Goal: Transaction & Acquisition: Purchase product/service

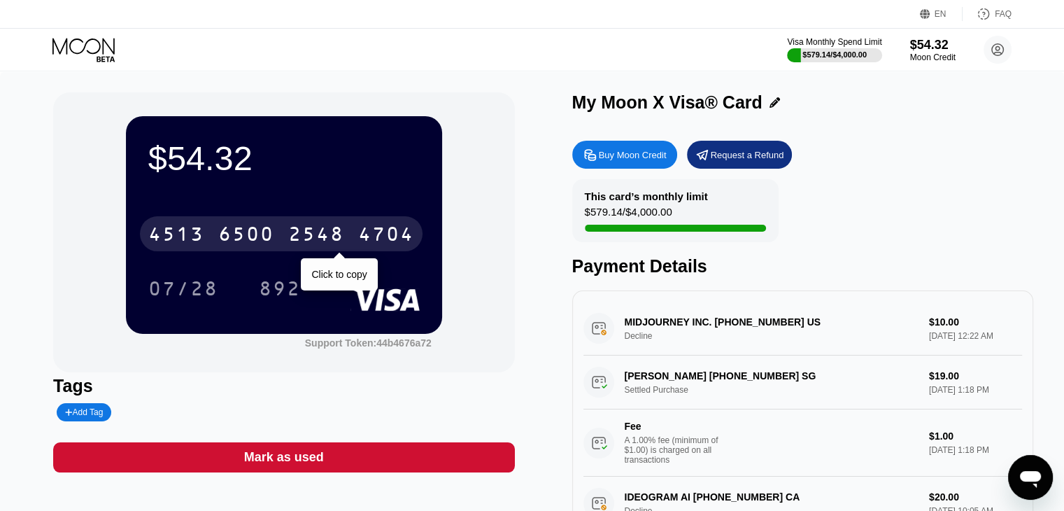
click at [294, 230] on div "2548" at bounding box center [316, 236] width 56 height 22
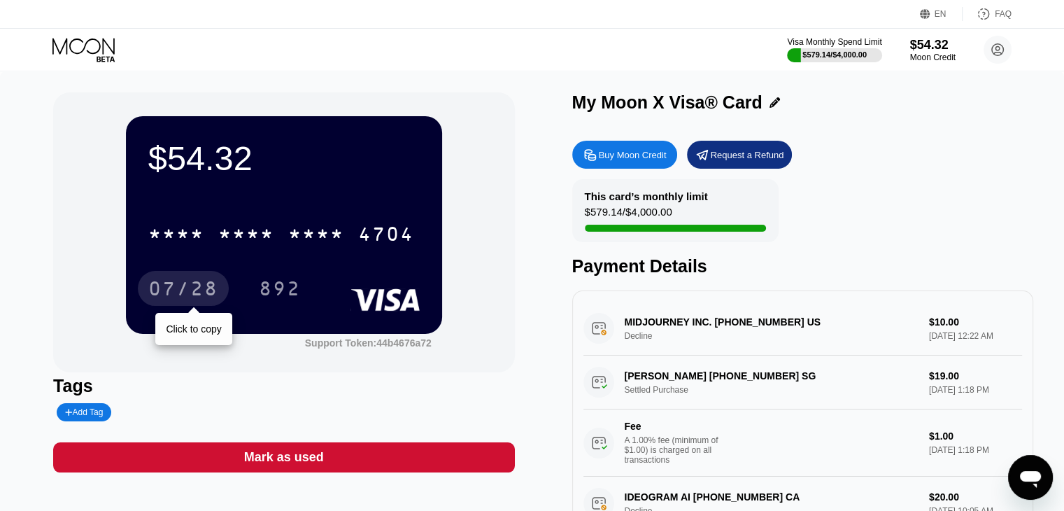
click at [204, 289] on div "07/28" at bounding box center [183, 290] width 70 height 22
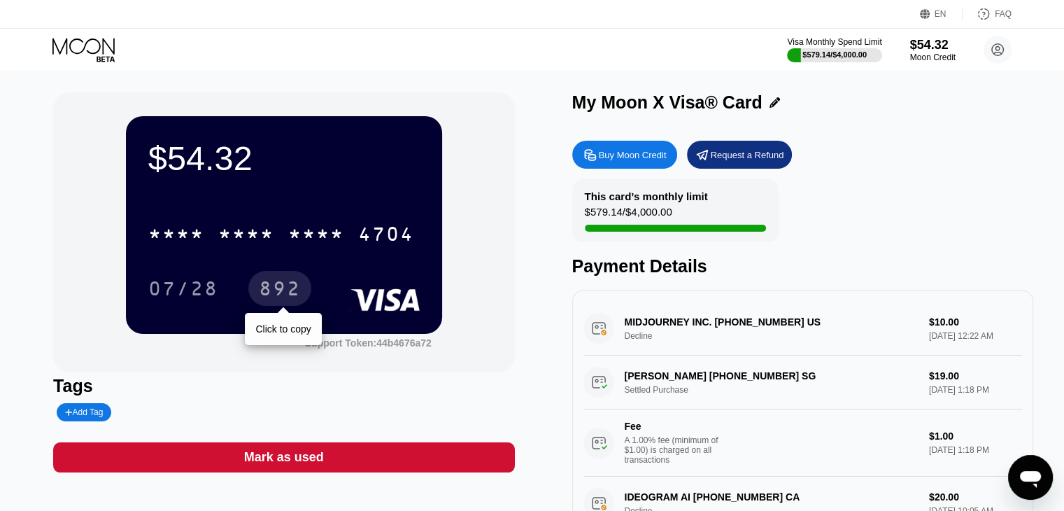
drag, startPoint x: 271, startPoint y: 292, endPoint x: 281, endPoint y: 286, distance: 11.3
click at [271, 291] on div "892" at bounding box center [280, 290] width 42 height 22
drag, startPoint x: 436, startPoint y: 290, endPoint x: 267, endPoint y: 292, distance: 169.3
click at [267, 292] on div "$54.32 * * * * * * * * * * * * 4704 07/28 892" at bounding box center [284, 224] width 316 height 217
drag, startPoint x: 267, startPoint y: 292, endPoint x: 101, endPoint y: 276, distance: 165.9
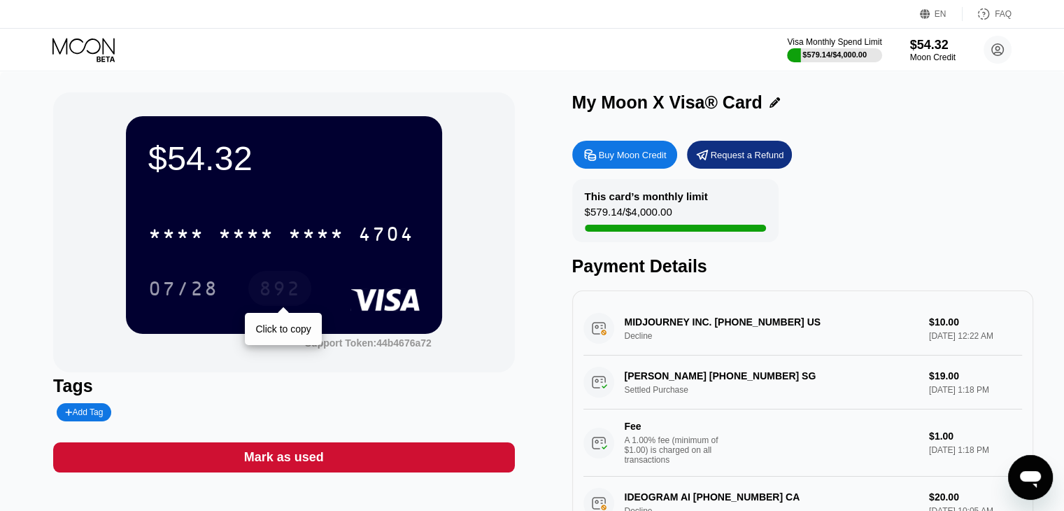
click at [101, 276] on div "$54.32 * * * * * * * * * * * * 4704 07/28 892 Click to copy Support Token: 44b4…" at bounding box center [283, 232] width 461 height 280
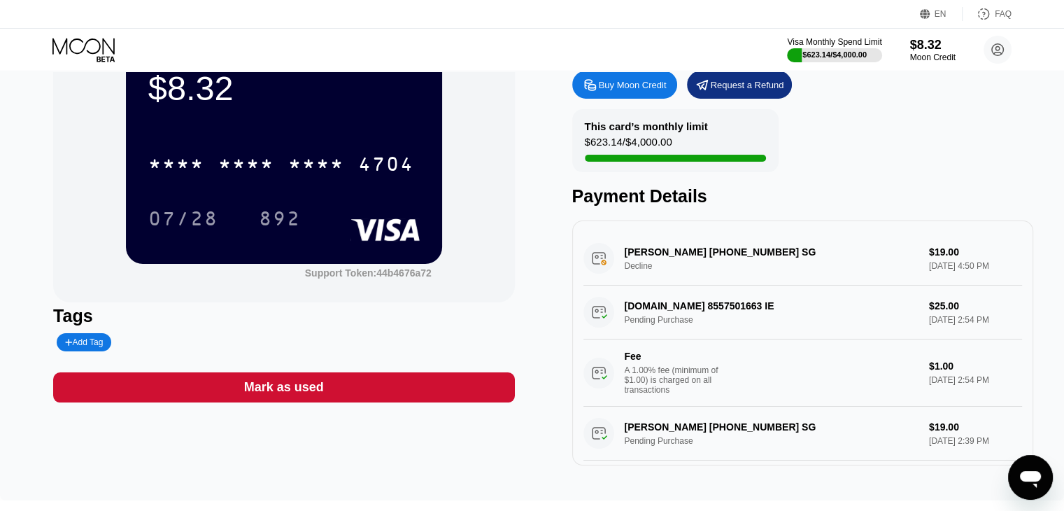
click at [620, 87] on div "Buy Moon Credit" at bounding box center [633, 85] width 68 height 12
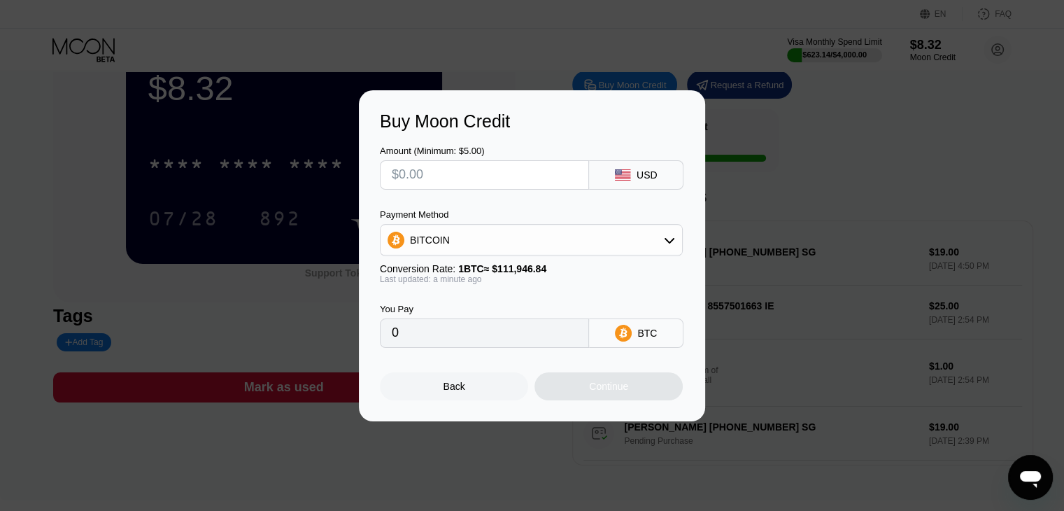
click at [855, 148] on div "Buy Moon Credit Amount (Minimum: $5.00) USD Payment Method BITCOIN Conversion R…" at bounding box center [532, 255] width 1064 height 331
click at [835, 144] on div "Buy Moon Credit Amount (Minimum: $5.00) USD Payment Method BITCOIN Conversion R…" at bounding box center [532, 255] width 1064 height 331
click at [473, 395] on div "Back" at bounding box center [454, 386] width 148 height 28
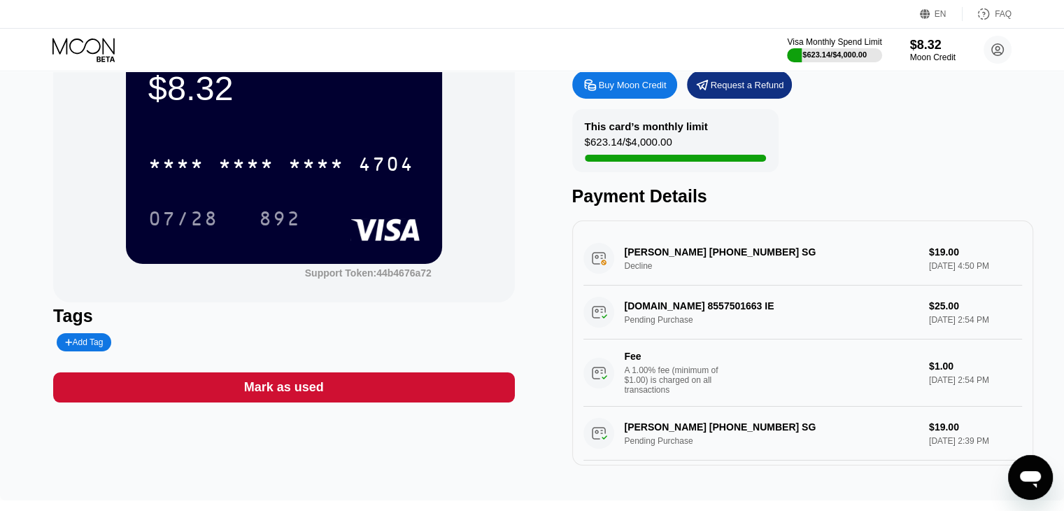
click at [453, 394] on div "Mark as used" at bounding box center [283, 387] width 461 height 30
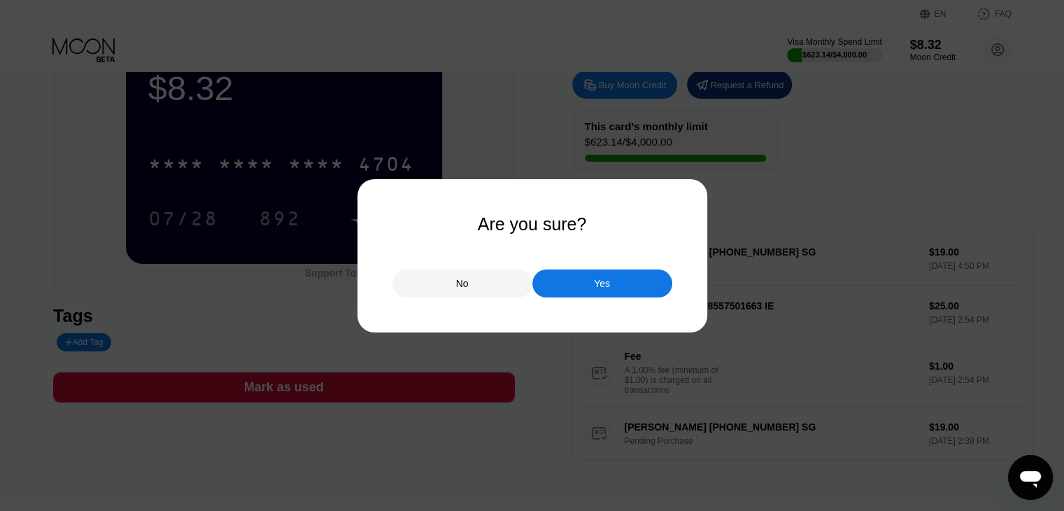
click at [471, 282] on div "No" at bounding box center [462, 283] width 140 height 28
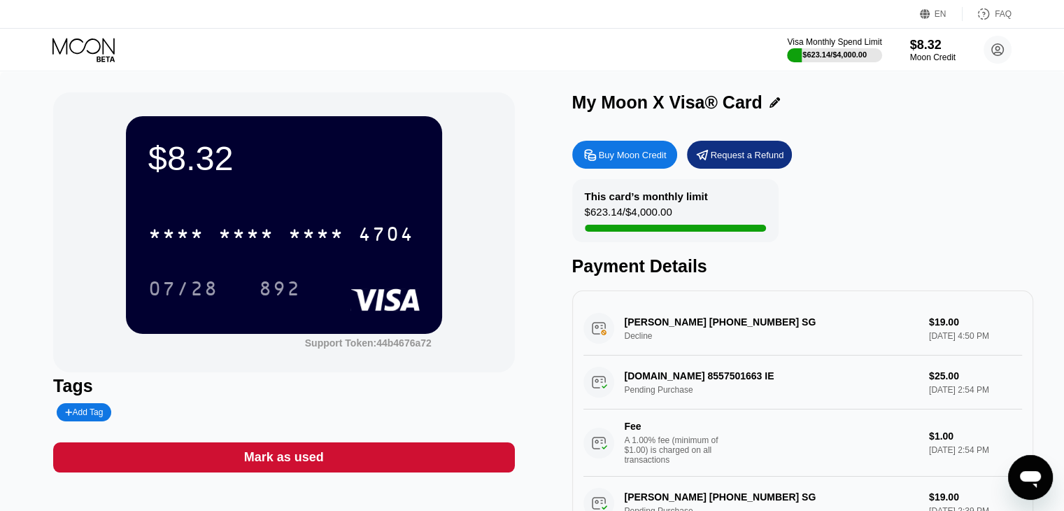
click at [99, 48] on icon at bounding box center [83, 46] width 62 height 16
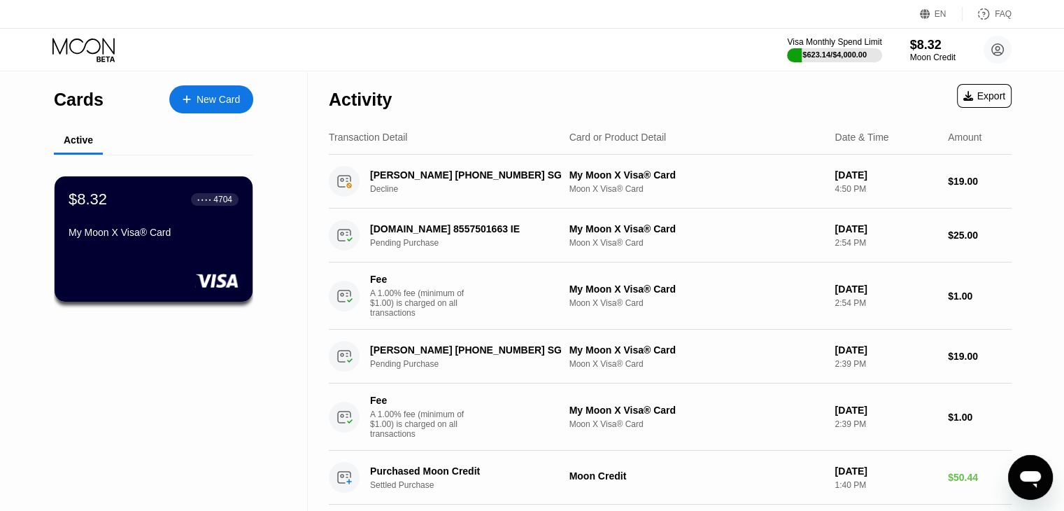
click at [80, 49] on icon at bounding box center [84, 50] width 65 height 24
click at [208, 101] on div "New Card" at bounding box center [218, 100] width 43 height 12
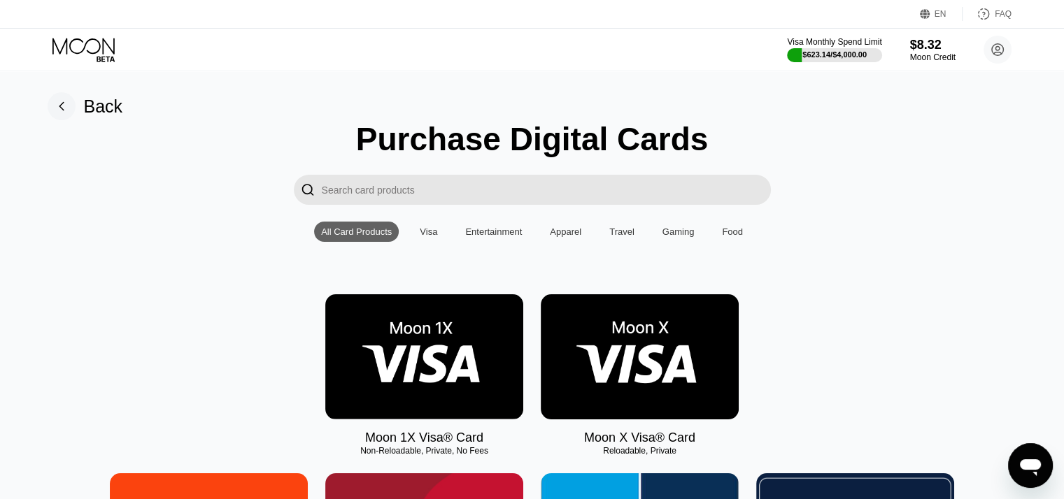
click at [425, 355] on img at bounding box center [424, 356] width 198 height 125
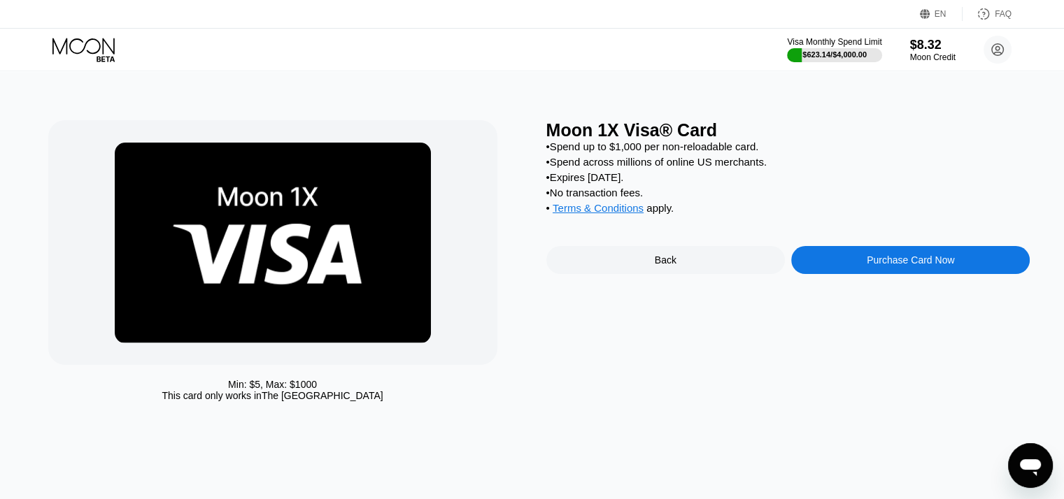
drag, startPoint x: 92, startPoint y: 45, endPoint x: 108, endPoint y: 46, distance: 15.5
click at [95, 45] on icon at bounding box center [84, 50] width 65 height 24
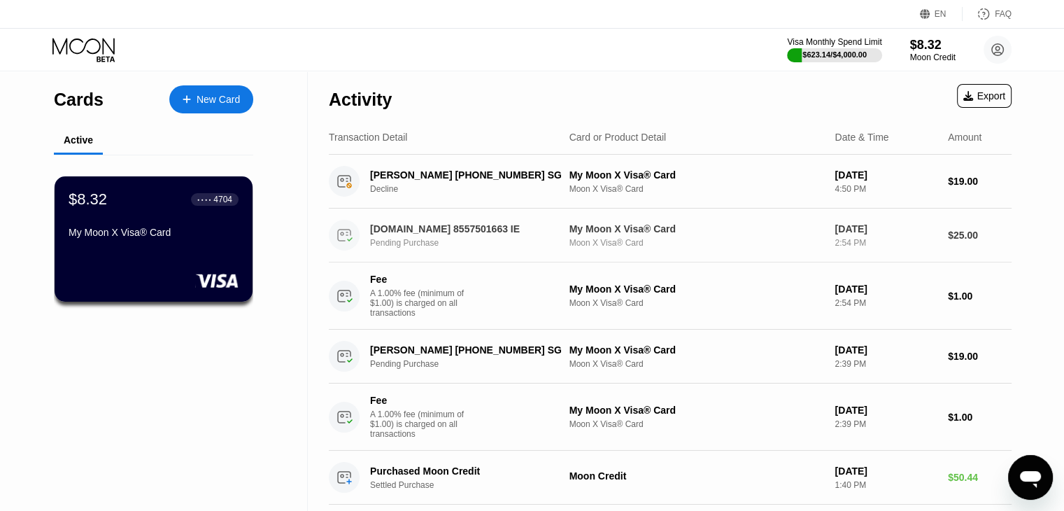
click at [567, 241] on div "Pending Purchase" at bounding box center [473, 243] width 206 height 10
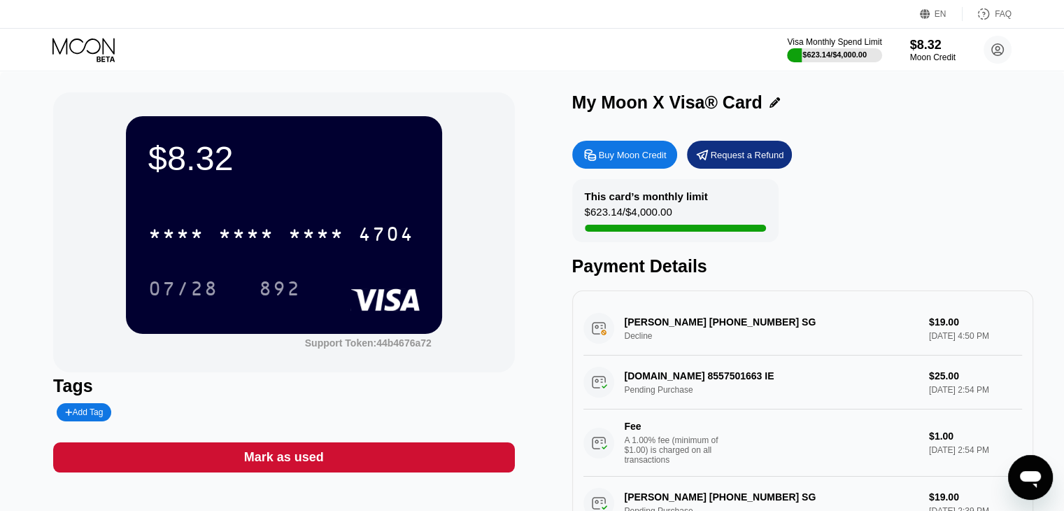
click at [718, 387] on div "SupportPDFfiller.com 8557501663 IE Pending Purchase $25.00 Sep 22, 2025 2:54 PM…" at bounding box center [802, 415] width 439 height 121
click at [948, 385] on div "SupportPDFfiller.com 8557501663 IE Pending Purchase $25.00 Sep 22, 2025 2:54 PM…" at bounding box center [802, 415] width 439 height 121
click at [629, 388] on div "SupportPDFfiller.com 8557501663 IE Pending Purchase $25.00 Sep 22, 2025 2:54 PM…" at bounding box center [802, 415] width 439 height 121
click at [577, 389] on div "MANUS AI +6584045364 SG Decline $19.00 Sep 22, 2025 4:50 PM SupportPDFfiller.co…" at bounding box center [802, 412] width 461 height 245
click at [594, 385] on div "SupportPDFfiller.com 8557501663 IE Pending Purchase $25.00 Sep 22, 2025 2:54 PM…" at bounding box center [802, 415] width 439 height 121
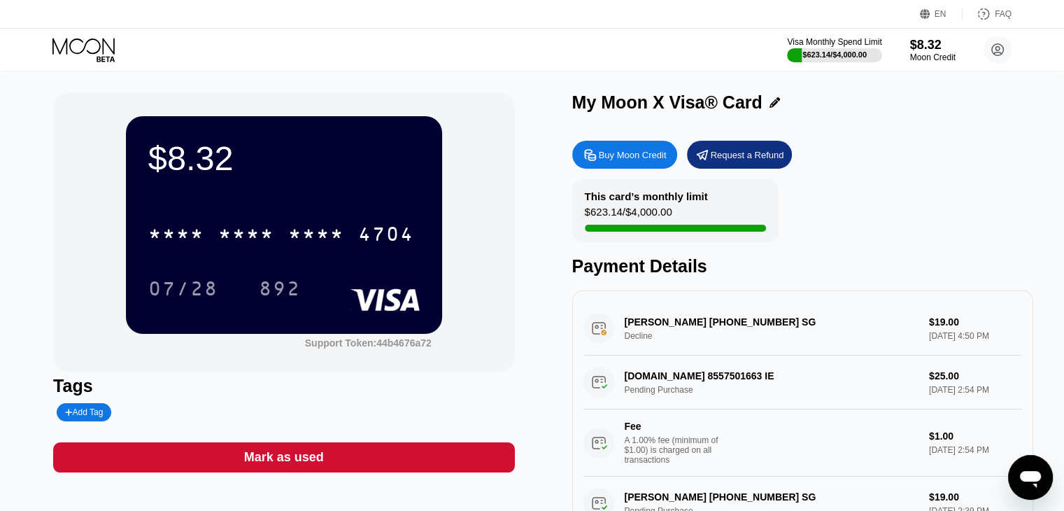
click at [594, 385] on div "SupportPDFfiller.com 8557501663 IE Pending Purchase $25.00 Sep 22, 2025 2:54 PM…" at bounding box center [802, 415] width 439 height 121
click at [596, 385] on div "SupportPDFfiller.com 8557501663 IE Pending Purchase $25.00 Sep 22, 2025 2:54 PM…" at bounding box center [802, 415] width 439 height 121
click at [625, 158] on div "Buy Moon Credit" at bounding box center [633, 155] width 68 height 12
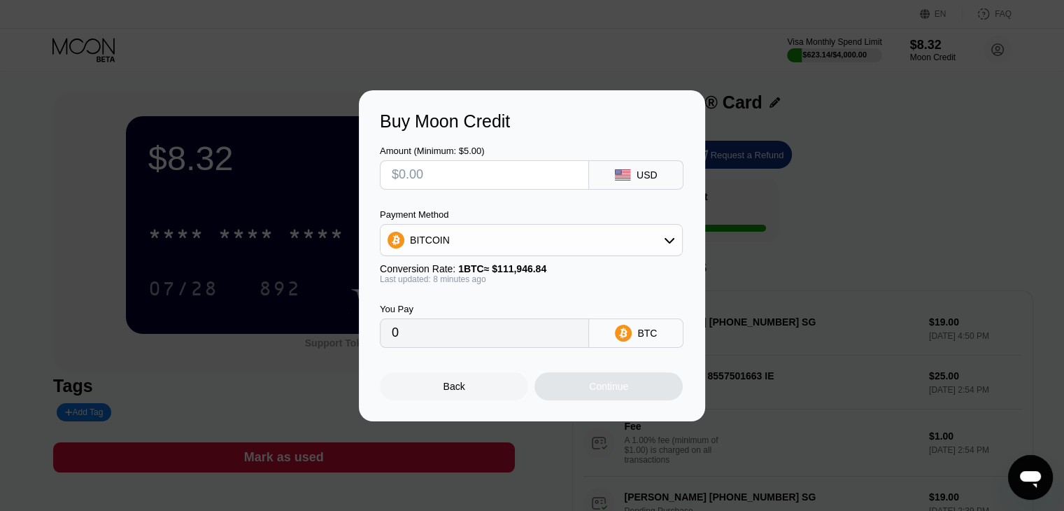
click at [489, 169] on input "text" at bounding box center [484, 175] width 185 height 28
type input "$2"
type input "0.00001788"
type input "$20"
type input "0.00017878"
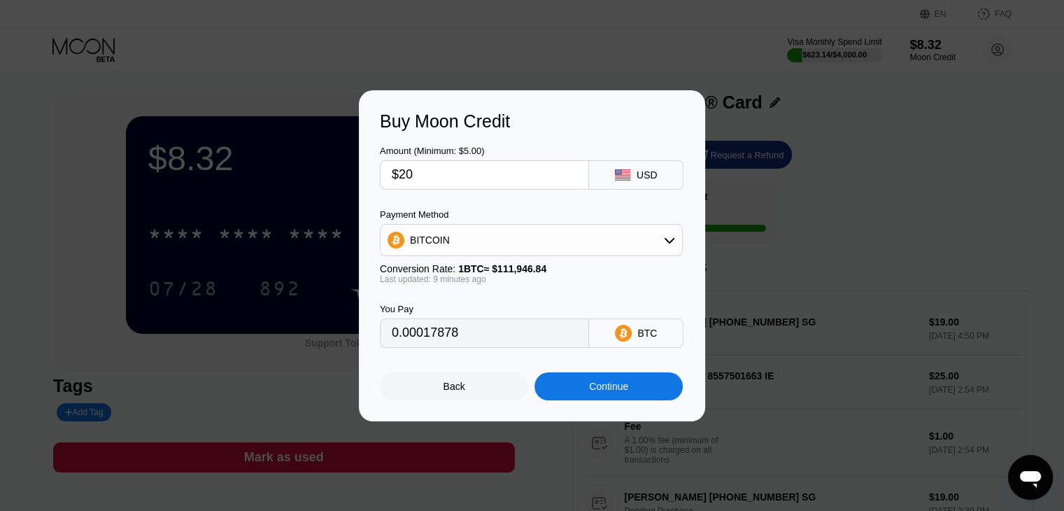
type input "$2"
type input "0.00001788"
type input "0"
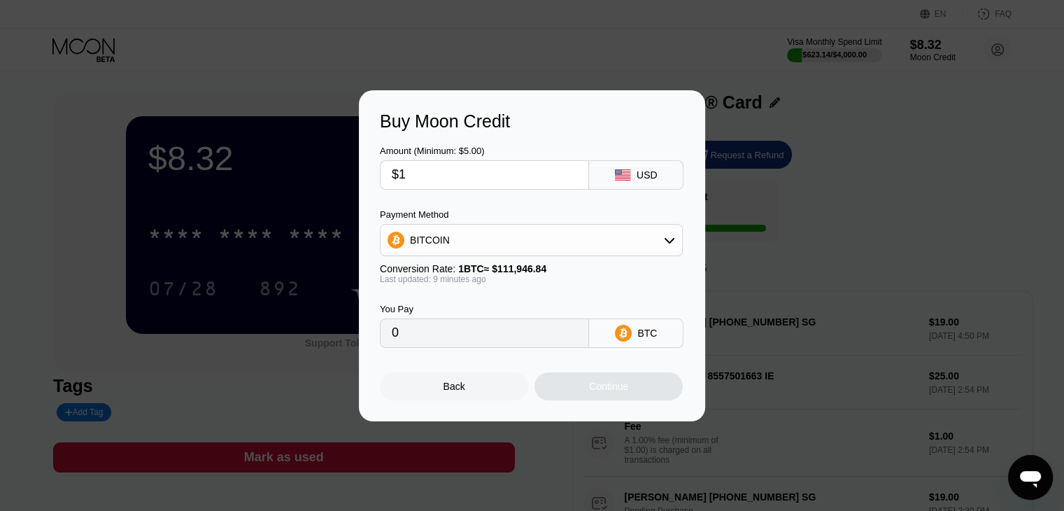
type input "$15"
type input "0.00013408"
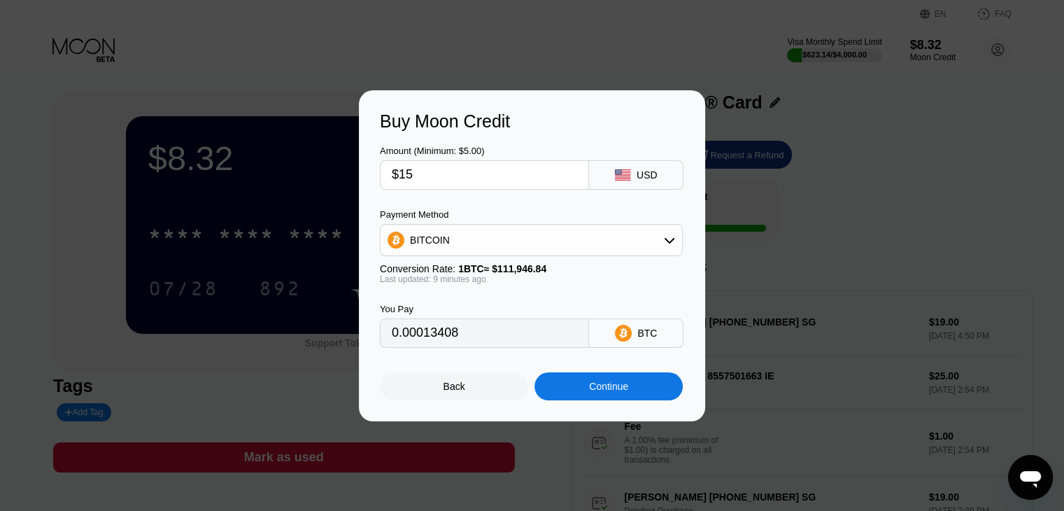
type input "$15"
click at [588, 241] on div "BITCOIN" at bounding box center [531, 240] width 301 height 28
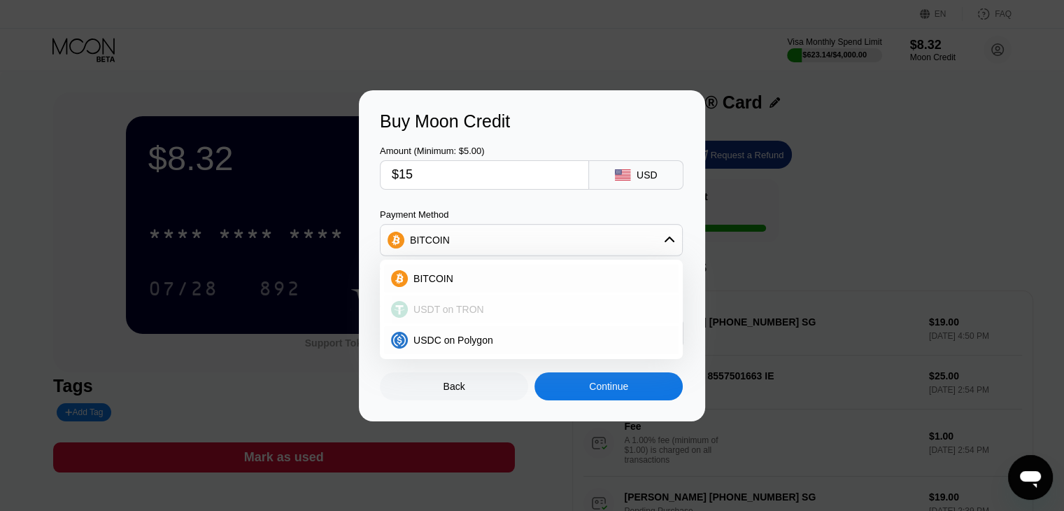
click at [494, 311] on div "USDT on TRON" at bounding box center [540, 309] width 264 height 11
type input "15.15"
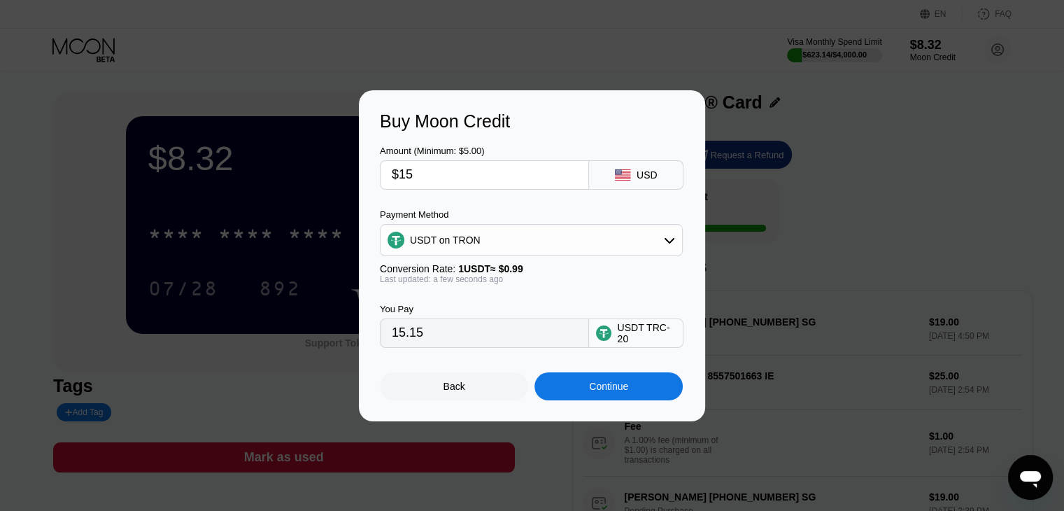
click at [610, 387] on div "Continue" at bounding box center [608, 386] width 39 height 11
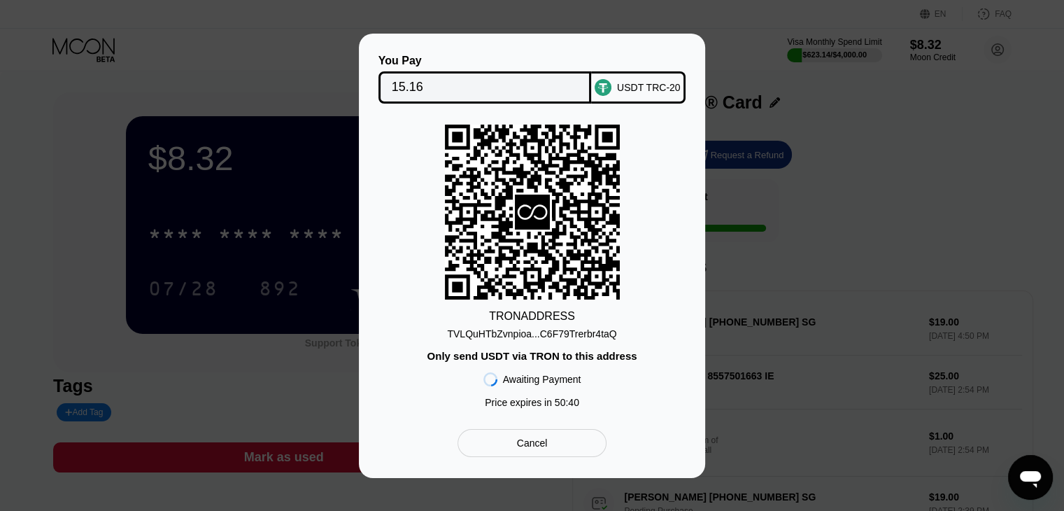
click at [789, 224] on div "You Pay 15.16 USDT TRC-20 TRON ADDRESS TVLQuHTbZvnpioa...C6F79Trerbr4taQ Only s…" at bounding box center [532, 256] width 1064 height 444
click at [926, 285] on div "You Pay 15.16 USDT TRC-20 TRON ADDRESS TVLQuHTbZvnpioa...C6F79Trerbr4taQ Only s…" at bounding box center [532, 256] width 1064 height 444
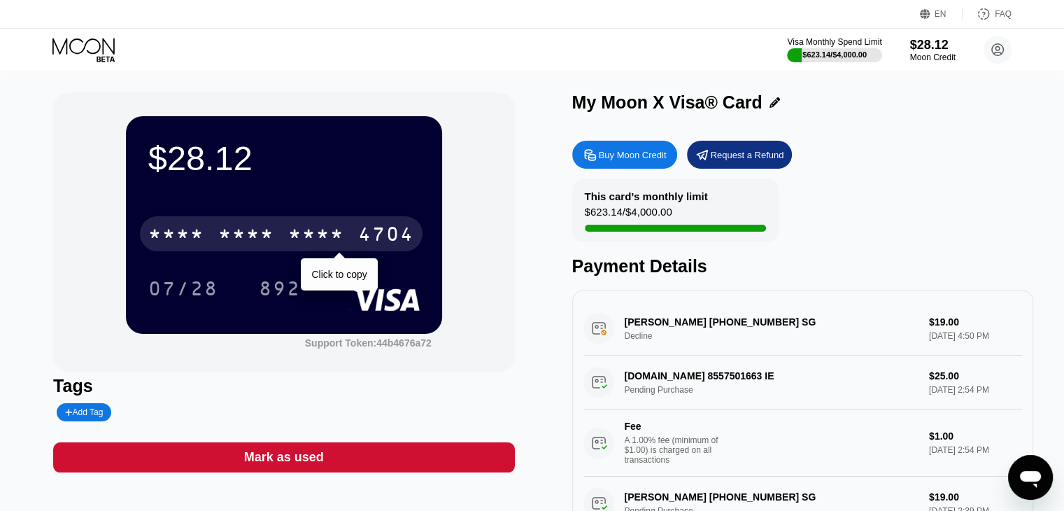
click at [258, 232] on div "* * * *" at bounding box center [246, 236] width 56 height 22
